Goal: Task Accomplishment & Management: Complete application form

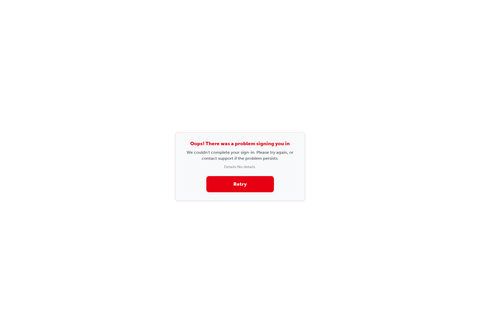
click at [162, 184] on div "Oops! There was a problem signing you in We couldn't complete your sign-in. Ple…" at bounding box center [240, 166] width 480 height 333
click at [258, 17] on div "Oops! There was a problem signing you in We couldn't complete your sign-in. Ple…" at bounding box center [240, 166] width 480 height 333
click at [166, 59] on div "Oops! There was a problem signing you in We couldn't complete your sign-in. Ple…" at bounding box center [240, 166] width 480 height 333
